Goal: Find contact information: Find contact information

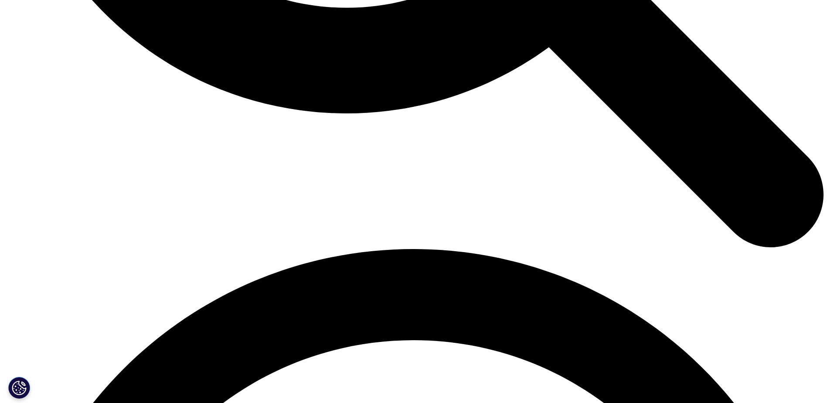
scroll to position [1412, 0]
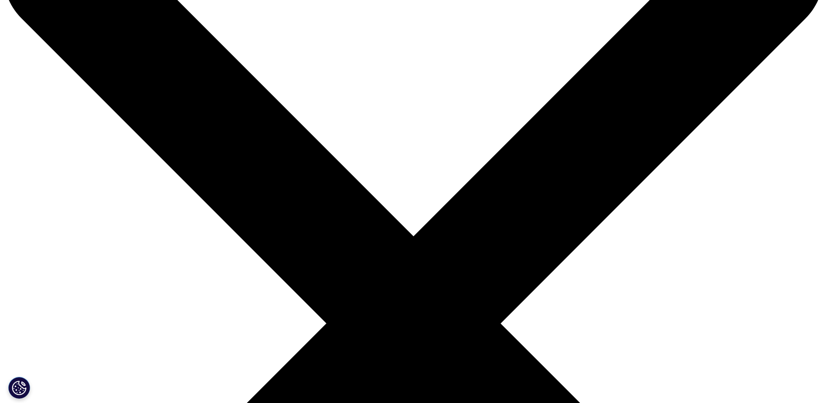
scroll to position [174, 0]
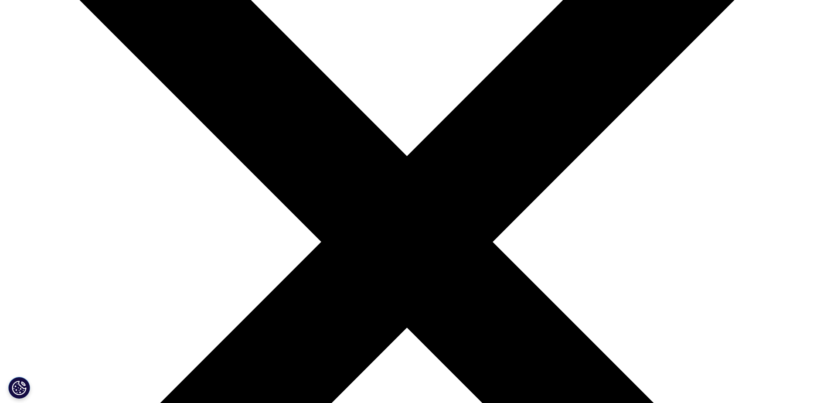
drag, startPoint x: 528, startPoint y: 71, endPoint x: 543, endPoint y: 71, distance: 14.8
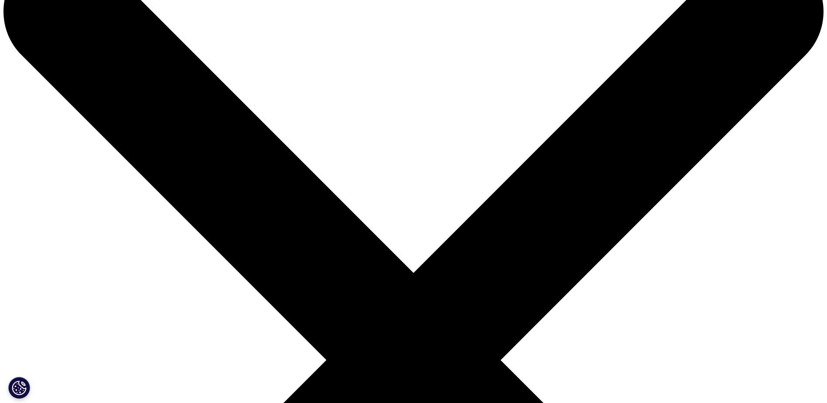
scroll to position [0, 0]
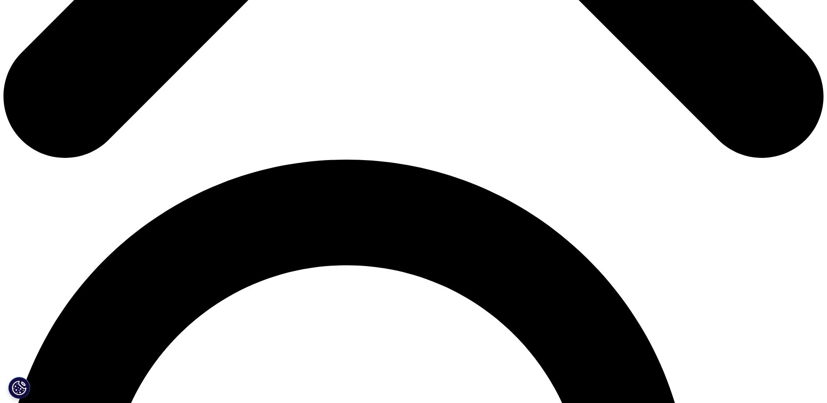
scroll to position [631, 0]
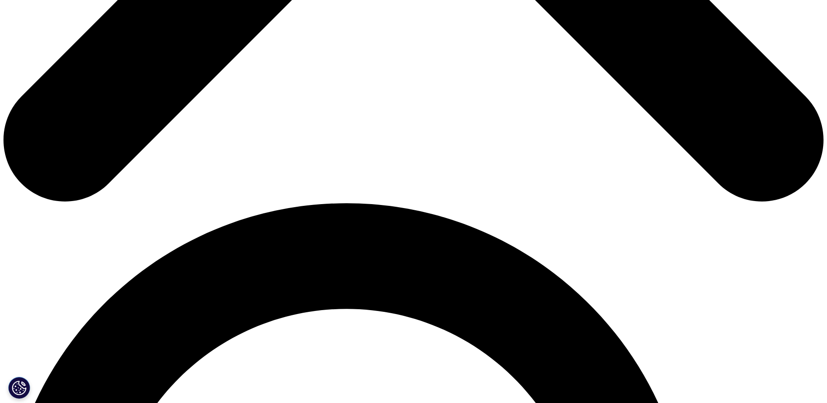
drag, startPoint x: 612, startPoint y: 259, endPoint x: 608, endPoint y: 254, distance: 6.5
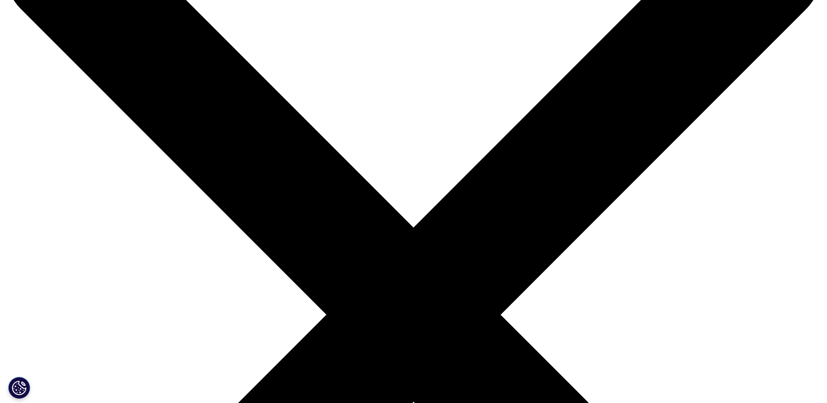
scroll to position [0, 0]
